Goal: Task Accomplishment & Management: Manage account settings

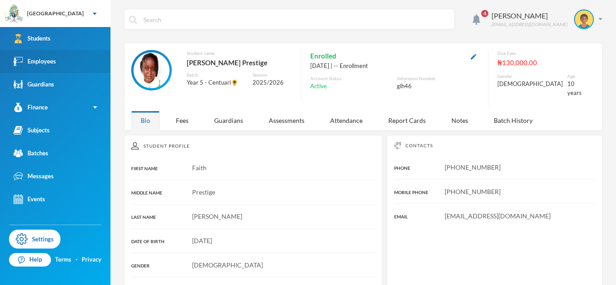
click at [74, 66] on link "Employees" at bounding box center [55, 61] width 111 height 23
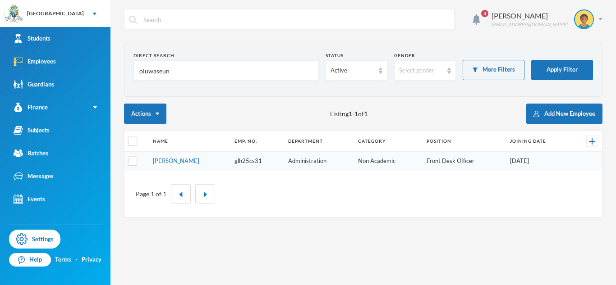
click at [168, 74] on input "oluwaseun" at bounding box center [225, 71] width 175 height 20
type input "lawal"
click at [201, 161] on link "[PERSON_NAME]" at bounding box center [177, 160] width 46 height 7
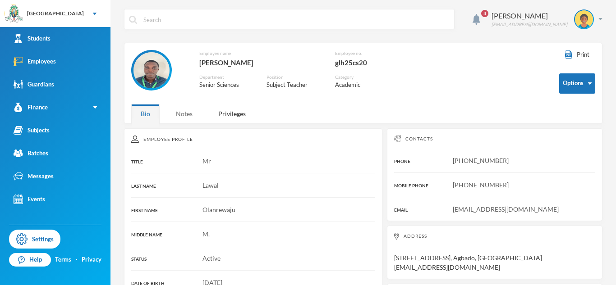
click at [193, 116] on div "Notes" at bounding box center [184, 113] width 36 height 19
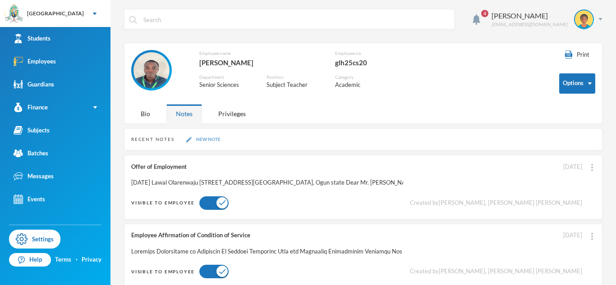
click at [207, 142] on button "New Note" at bounding box center [204, 140] width 40 height 8
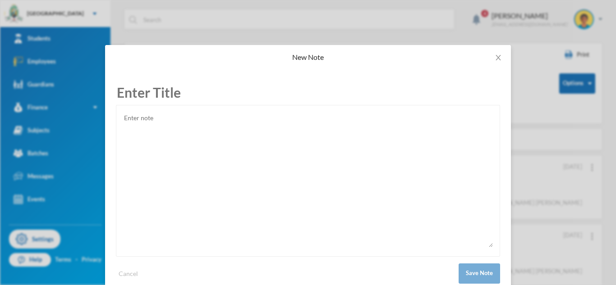
click at [230, 157] on textarea at bounding box center [308, 179] width 370 height 135
paste textarea "[DATE] [PERSON_NAME] Agbado, [GEOGRAPHIC_DATA] Dear [PERSON_NAME], Warning Foll…"
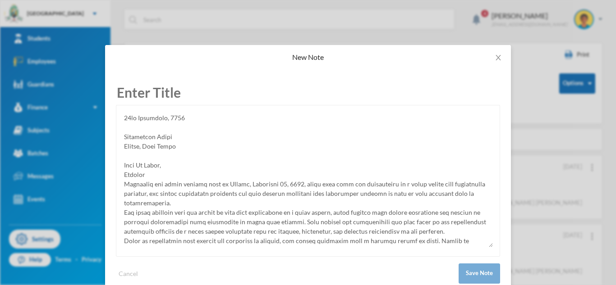
click at [143, 129] on textarea at bounding box center [308, 179] width 370 height 135
type textarea "[DATE] [PERSON_NAME] Agbado, [GEOGRAPHIC_DATA] Dear [PERSON_NAME], Warning Foll…"
click at [171, 101] on input "text" at bounding box center [308, 92] width 384 height 25
type input "Warning Letter"
click at [468, 280] on button "Save Note" at bounding box center [479, 274] width 41 height 20
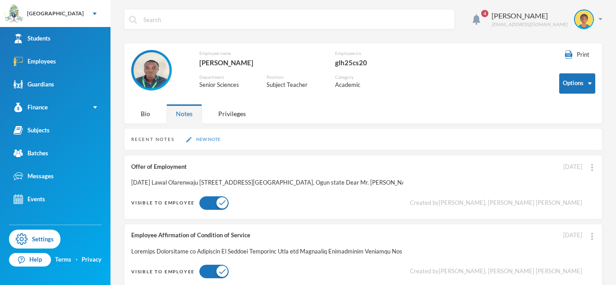
click at [199, 141] on button "New Note" at bounding box center [204, 140] width 40 height 8
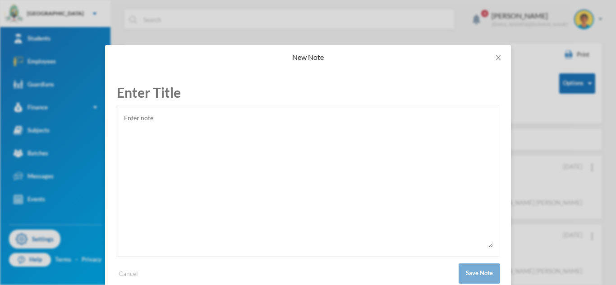
click at [217, 184] on textarea at bounding box center [308, 179] width 370 height 135
paste textarea "[DATE] [PERSON_NAME] Agbado, [GEOGRAPHIC_DATA] Dear [PERSON_NAME], Invitation t…"
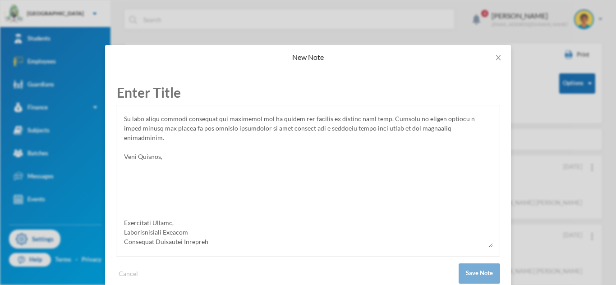
scroll to position [45, 0]
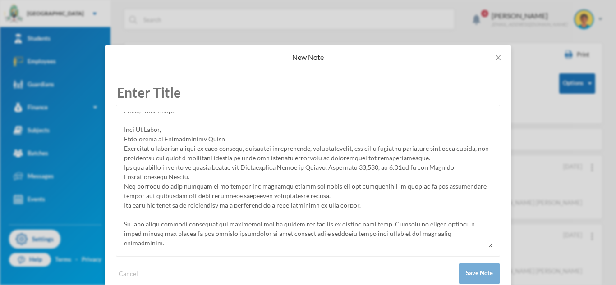
type textarea "[DATE] [PERSON_NAME] Agbado, [GEOGRAPHIC_DATA] Dear [PERSON_NAME], Invitation t…"
click at [155, 94] on input "text" at bounding box center [308, 92] width 384 height 25
click at [159, 96] on input "Panel invitation" at bounding box center [308, 92] width 384 height 25
type input "Panel Invitation"
click at [479, 274] on button "Save Note" at bounding box center [479, 274] width 41 height 20
